Goal: Complete application form: Complete application form

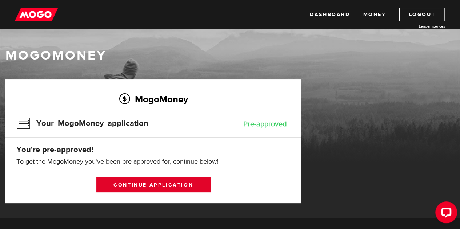
click at [157, 184] on link "Continue application" at bounding box center [153, 184] width 114 height 15
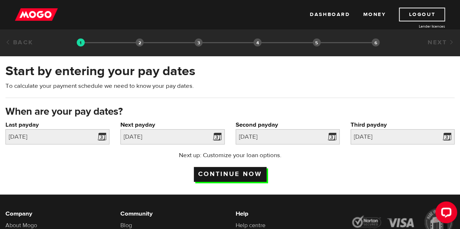
click at [229, 173] on input "Continue now" at bounding box center [230, 174] width 73 height 15
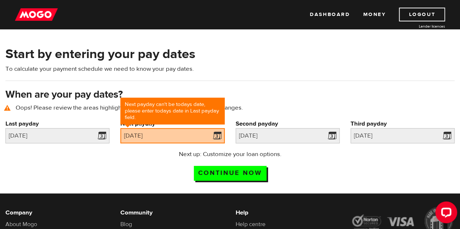
scroll to position [33, 0]
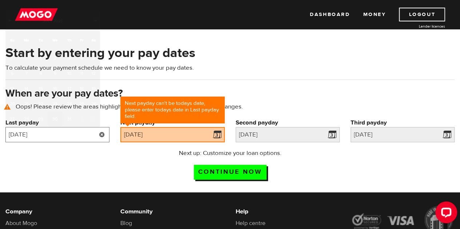
click at [54, 133] on input "2025/07/30" at bounding box center [57, 134] width 104 height 15
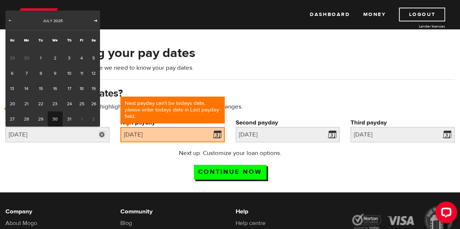
click at [94, 18] on span "Next" at bounding box center [96, 20] width 6 height 6
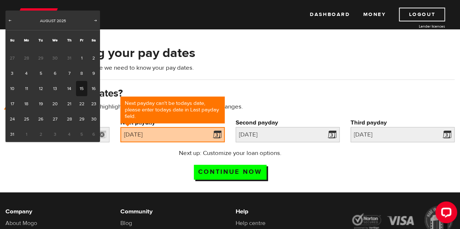
click at [82, 88] on link "15" at bounding box center [81, 88] width 11 height 15
type input "2025/08/15"
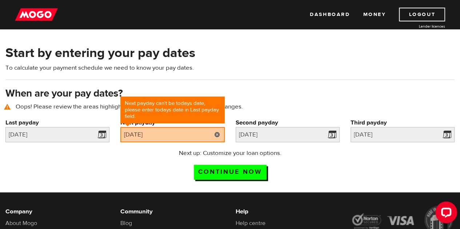
click at [218, 136] on link at bounding box center [217, 134] width 15 height 15
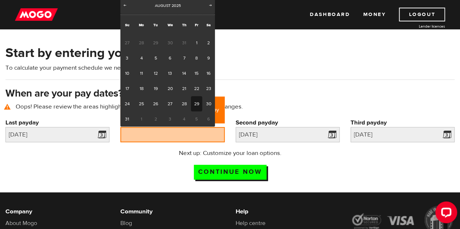
click at [198, 104] on link "29" at bounding box center [196, 103] width 11 height 15
type input "2025/08/29"
type input "2025/9/13"
type input "2025/9/28"
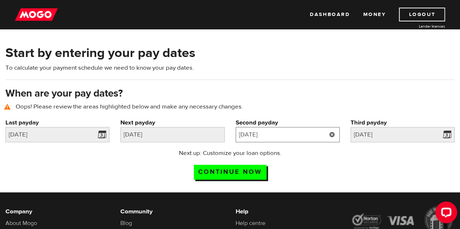
click at [282, 136] on input "2025/9/13" at bounding box center [288, 134] width 104 height 15
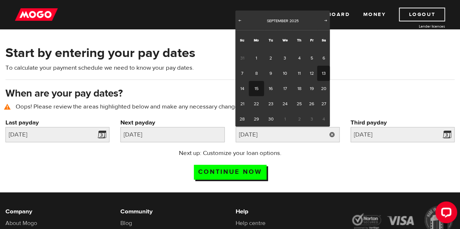
click at [254, 88] on link "15" at bounding box center [256, 88] width 15 height 15
type input "2025/09/15"
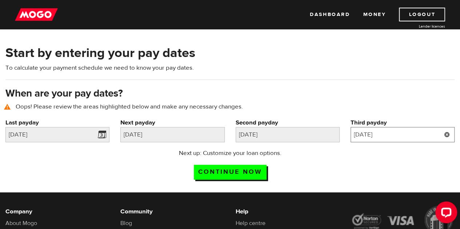
click at [403, 131] on input "2025/9/28" at bounding box center [402, 134] width 104 height 15
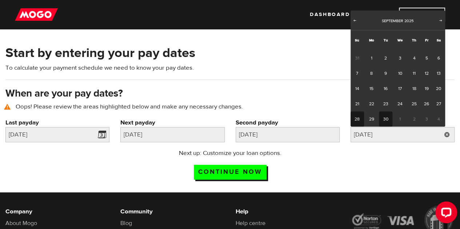
click at [381, 122] on link "30" at bounding box center [385, 119] width 13 height 15
type input "2025/09/30"
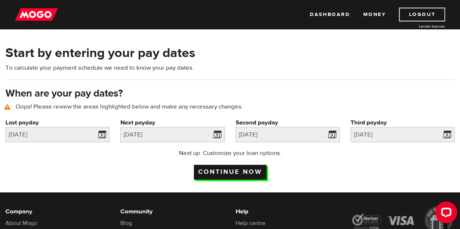
click at [222, 170] on input "Continue now" at bounding box center [230, 172] width 73 height 15
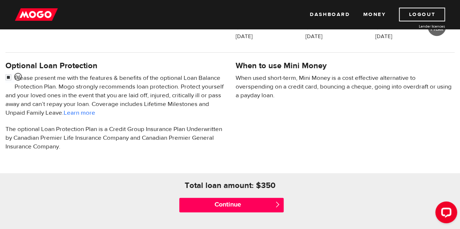
scroll to position [291, 0]
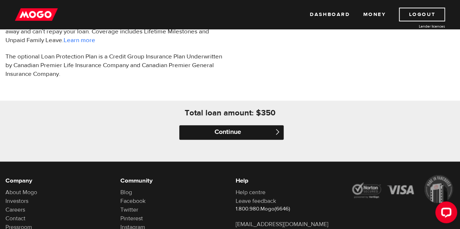
click at [239, 133] on input "Continue" at bounding box center [231, 132] width 104 height 15
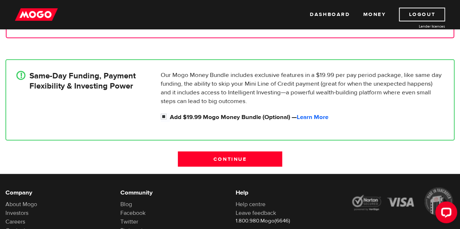
scroll to position [182, 0]
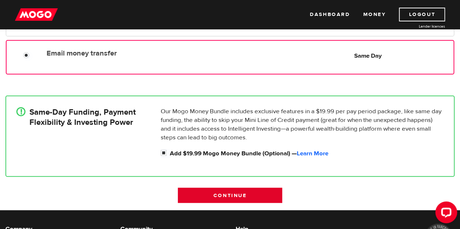
click at [236, 192] on input "Continue" at bounding box center [230, 195] width 104 height 15
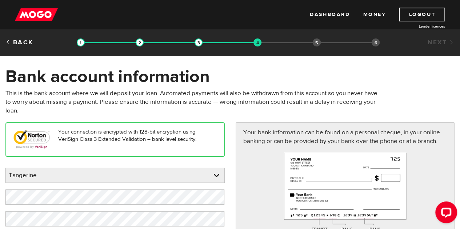
scroll to position [73, 0]
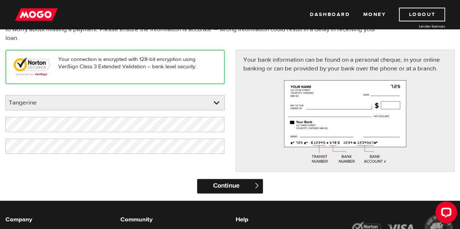
click at [229, 183] on input "Continue" at bounding box center [230, 186] width 66 height 15
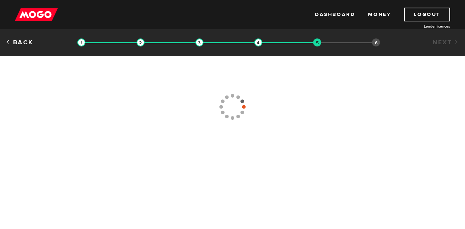
type input "(204) 775-0231"
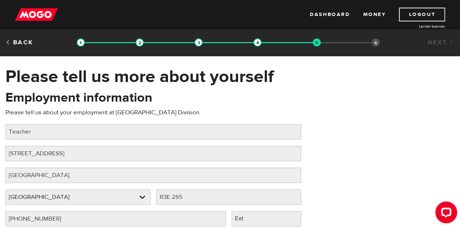
scroll to position [109, 0]
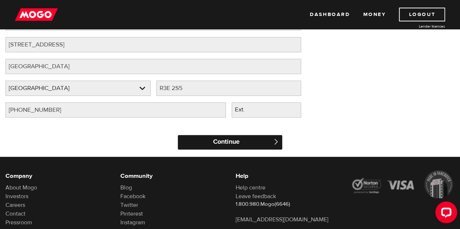
click at [193, 140] on input "Continue" at bounding box center [230, 142] width 104 height 15
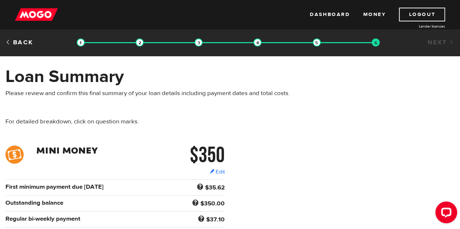
scroll to position [145, 0]
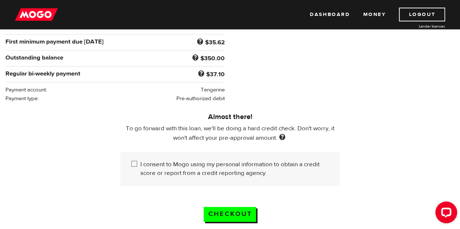
click at [140, 160] on input "I consent to Mogo using my personal information to obtain a credit score or rep…" at bounding box center [135, 164] width 9 height 9
click at [137, 162] on input "I consent to Mogo using my personal information to obtain a credit score or rep…" at bounding box center [135, 164] width 9 height 9
click at [230, 207] on input "Checkout" at bounding box center [230, 214] width 52 height 15
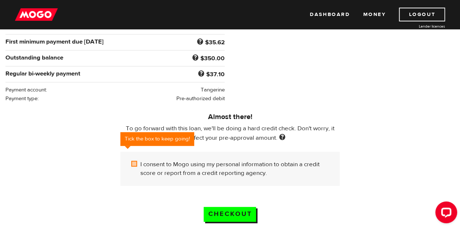
click at [134, 164] on input "I consent to Mogo using my personal information to obtain a credit score or rep…" at bounding box center [135, 164] width 9 height 9
checkbox input "true"
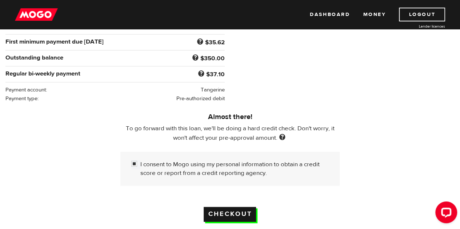
click at [226, 210] on input "Checkout" at bounding box center [230, 214] width 52 height 15
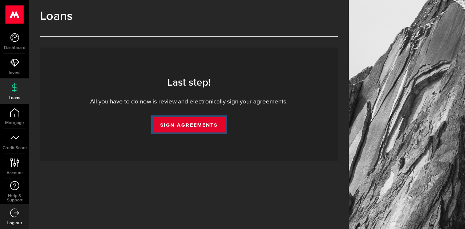
click at [194, 129] on link "Sign Agreements" at bounding box center [189, 124] width 72 height 15
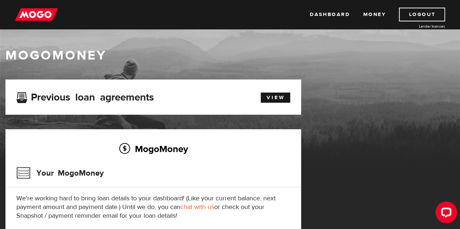
scroll to position [73, 0]
